Goal: Information Seeking & Learning: Understand process/instructions

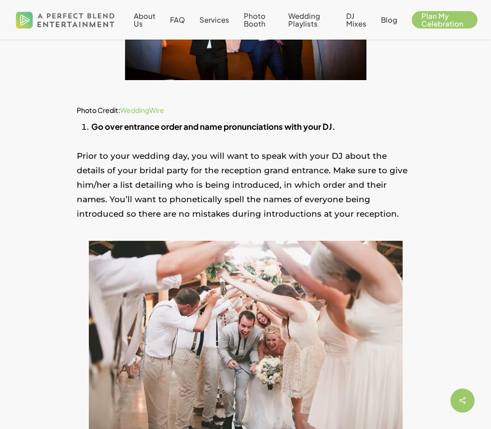
scroll to position [361, 0]
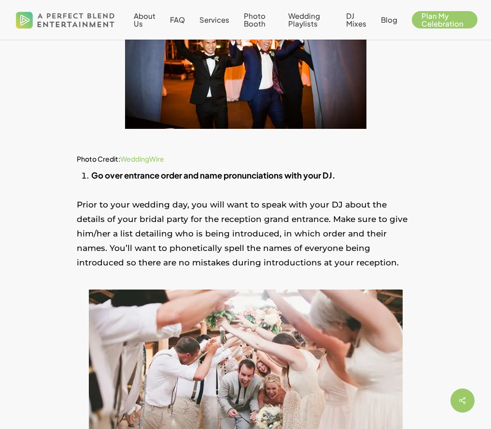
click at [205, 210] on p "Prior to your wedding day, you will want to speak with your DJ about the detail…" at bounding box center [246, 240] width 338 height 85
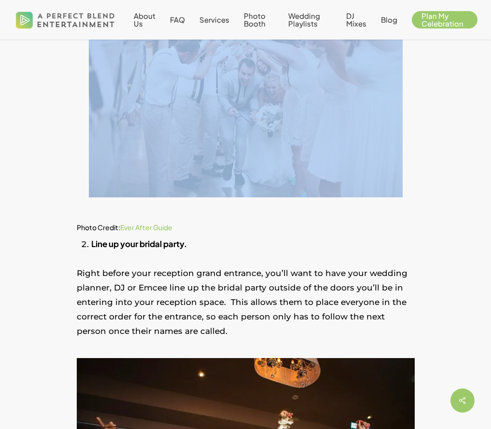
scroll to position [692, 0]
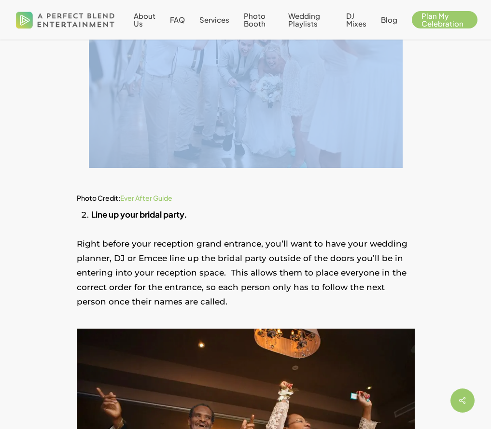
click at [197, 268] on p "Right before your reception grand entrance, you’ll want to have your wedding pl…" at bounding box center [246, 279] width 338 height 85
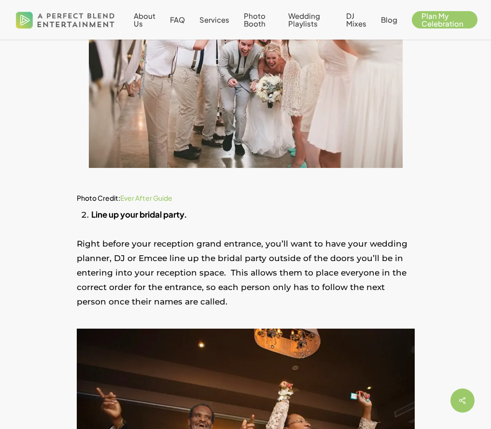
click at [197, 268] on p "Right before your reception grand entrance, you’ll want to have your wedding pl…" at bounding box center [246, 279] width 338 height 85
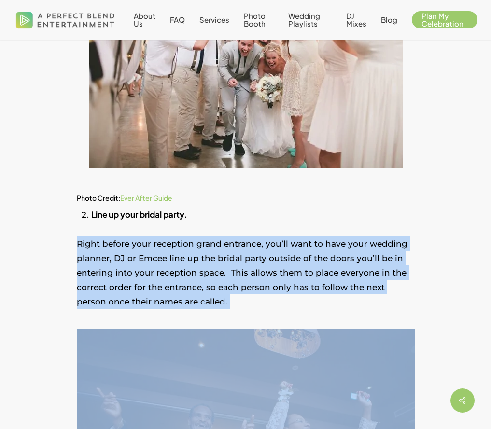
click at [197, 268] on p "Right before your reception grand entrance, you’ll want to have your wedding pl…" at bounding box center [246, 279] width 338 height 85
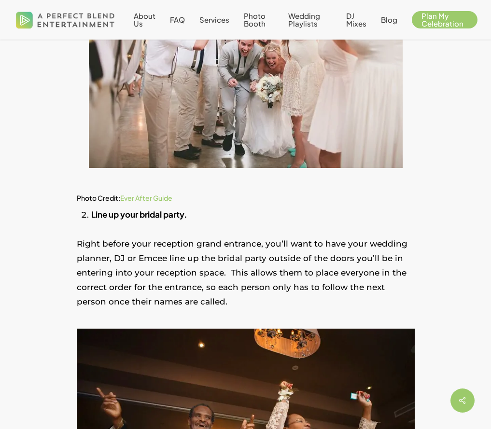
click at [197, 268] on p "Right before your reception grand entrance, you’ll want to have your wedding pl…" at bounding box center [246, 279] width 338 height 85
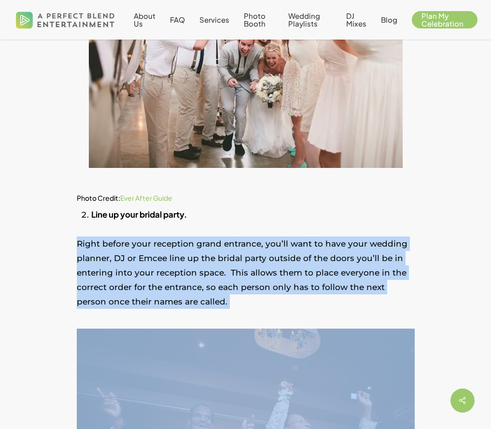
click at [197, 274] on p "Right before your reception grand entrance, you’ll want to have your wedding pl…" at bounding box center [246, 279] width 338 height 85
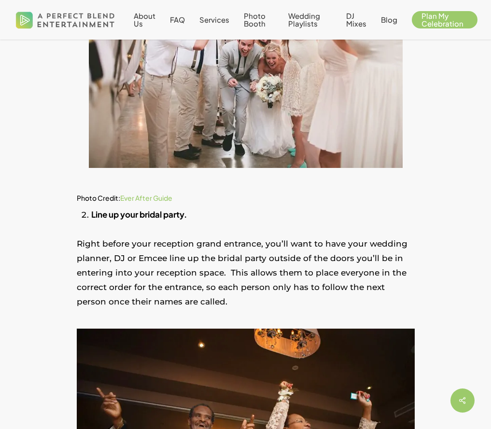
click at [197, 274] on p "Right before your reception grand entrance, you’ll want to have your wedding pl…" at bounding box center [246, 279] width 338 height 85
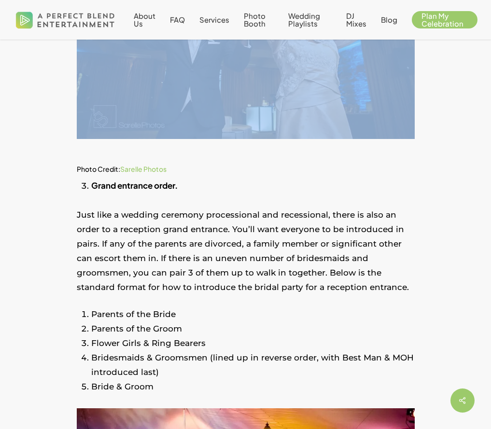
scroll to position [1176, 0]
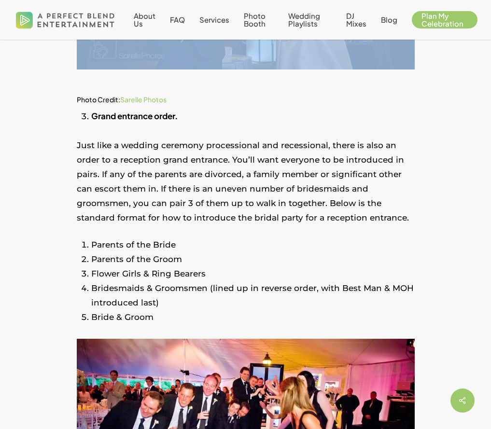
click at [196, 291] on li "Bridesmaids & Groomsmen (lined up in reverse order, with Best Man & MOH introdu…" at bounding box center [253, 295] width 324 height 29
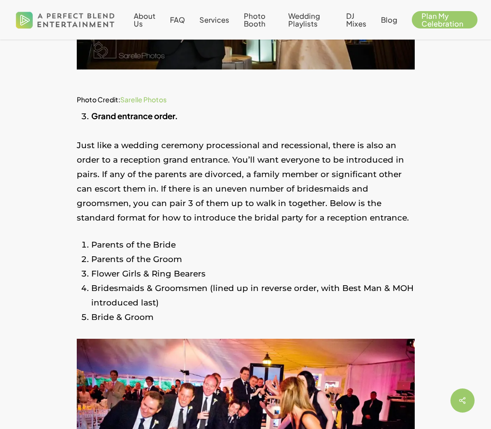
click at [196, 291] on li "Bridesmaids & Groomsmen (lined up in reverse order, with Best Man & MOH introdu…" at bounding box center [253, 295] width 324 height 29
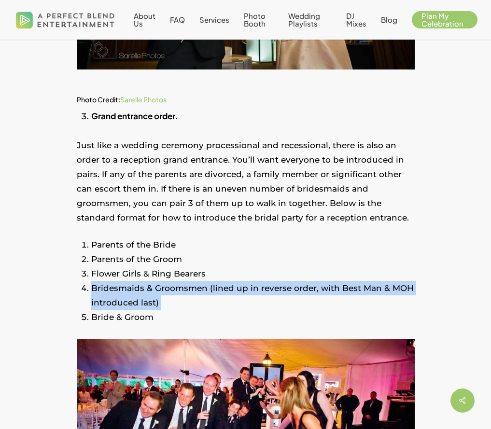
click at [196, 291] on li "Bridesmaids & Groomsmen (lined up in reverse order, with Best Man & MOH introdu…" at bounding box center [253, 295] width 324 height 29
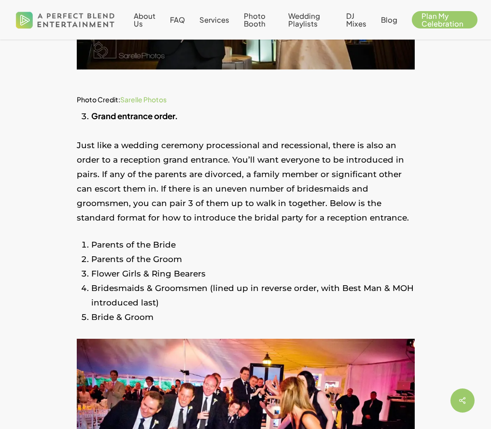
click at [195, 291] on li "Bridesmaids & Groomsmen (lined up in reverse order, with Best Man & MOH introdu…" at bounding box center [253, 295] width 324 height 29
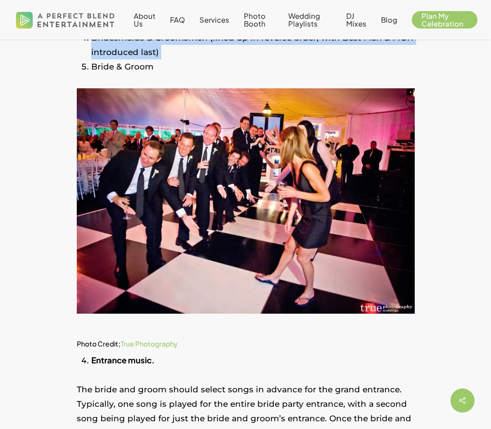
scroll to position [1538, 0]
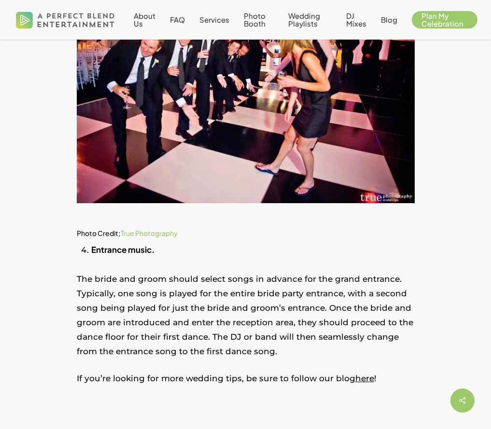
click at [195, 291] on p "The bride and groom should select songs in advance for the grand entrance. Typi…" at bounding box center [246, 321] width 338 height 99
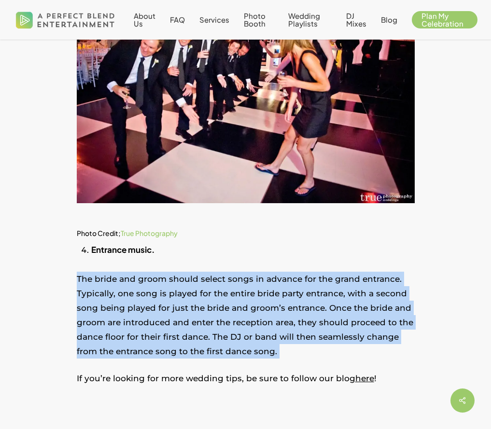
click at [195, 291] on p "The bride and groom should select songs in advance for the grand entrance. Typi…" at bounding box center [246, 321] width 338 height 99
click at [196, 302] on p "The bride and groom should select songs in advance for the grand entrance. Typi…" at bounding box center [246, 321] width 338 height 99
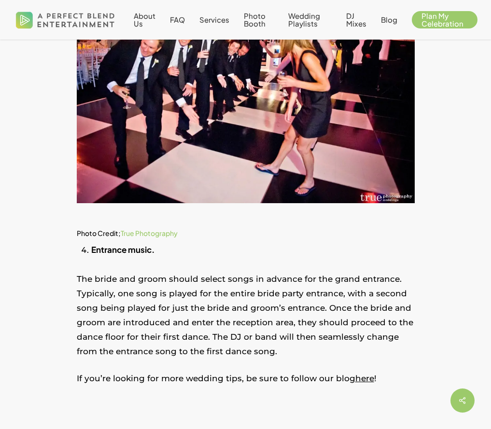
click at [196, 302] on p "The bride and groom should select songs in advance for the grand entrance. Typi…" at bounding box center [246, 321] width 338 height 99
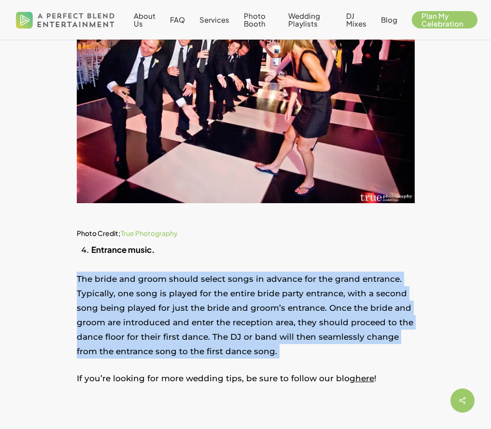
click at [196, 289] on p "The bride and groom should select songs in advance for the grand entrance. Typi…" at bounding box center [246, 321] width 338 height 99
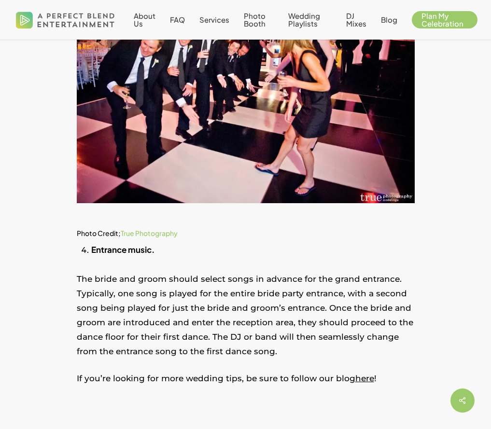
click at [196, 289] on p "The bride and groom should select songs in advance for the grand entrance. Typi…" at bounding box center [246, 321] width 338 height 99
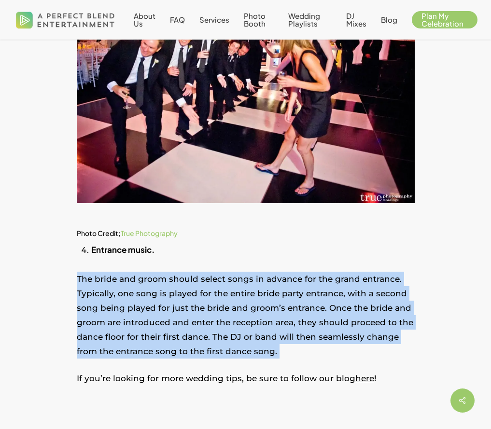
click at [196, 289] on p "The bride and groom should select songs in advance for the grand entrance. Typi…" at bounding box center [246, 321] width 338 height 99
click at [195, 305] on p "The bride and groom should select songs in advance for the grand entrance. Typi…" at bounding box center [246, 321] width 338 height 99
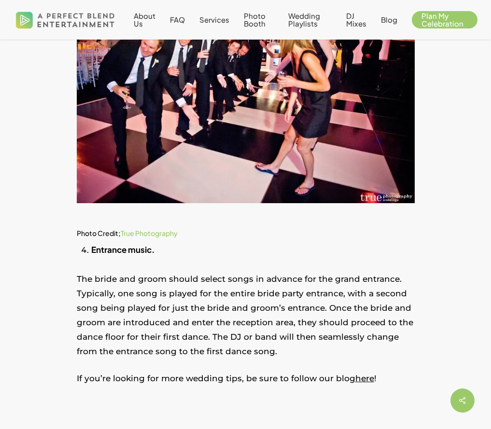
click at [195, 305] on p "The bride and groom should select songs in advance for the grand entrance. Typi…" at bounding box center [246, 321] width 338 height 99
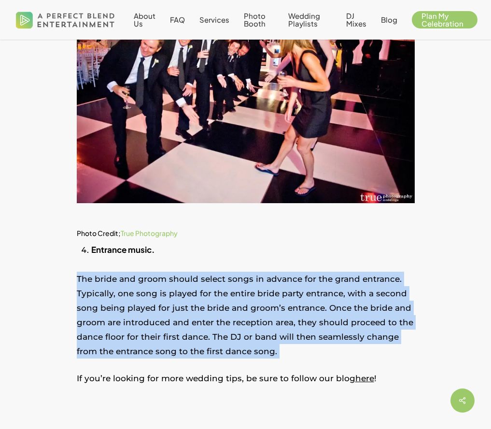
click at [195, 305] on p "The bride and groom should select songs in advance for the grand entrance. Typi…" at bounding box center [246, 321] width 338 height 99
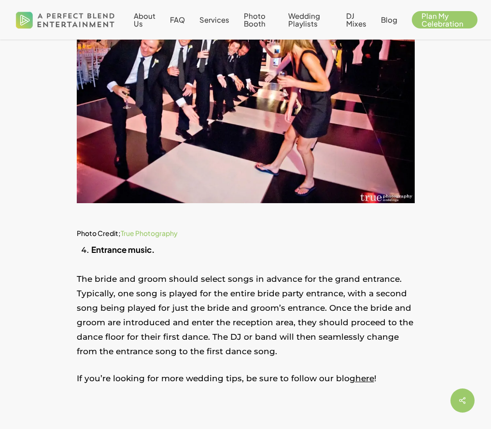
click at [195, 305] on p "The bride and groom should select songs in advance for the grand entrance. Typi…" at bounding box center [246, 321] width 338 height 99
click at [193, 294] on p "The bride and groom should select songs in advance for the grand entrance. Typi…" at bounding box center [246, 321] width 338 height 99
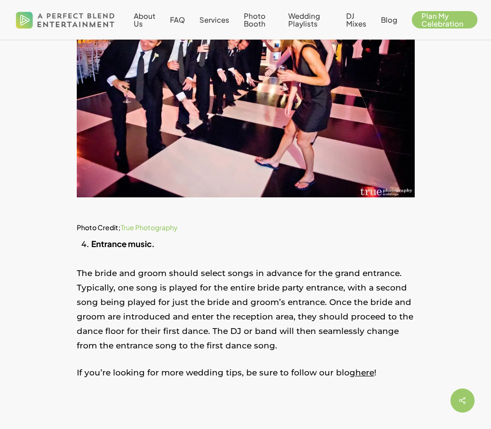
scroll to position [1526, 0]
